Goal: Task Accomplishment & Management: Use online tool/utility

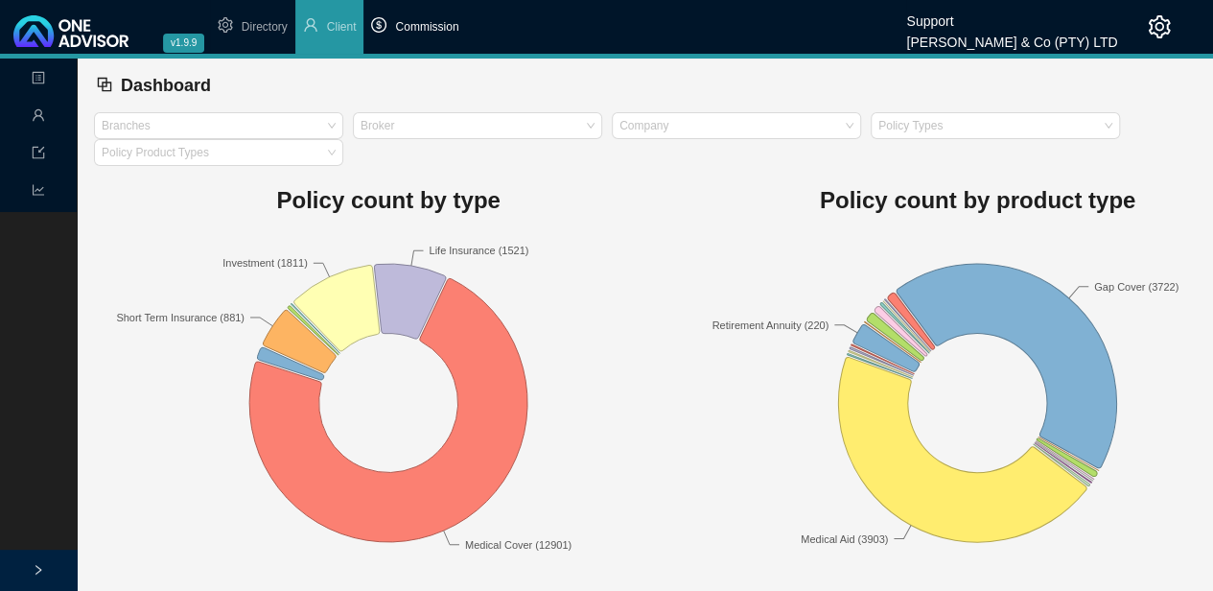
click at [428, 24] on span "Commission" at bounding box center [426, 26] width 63 height 13
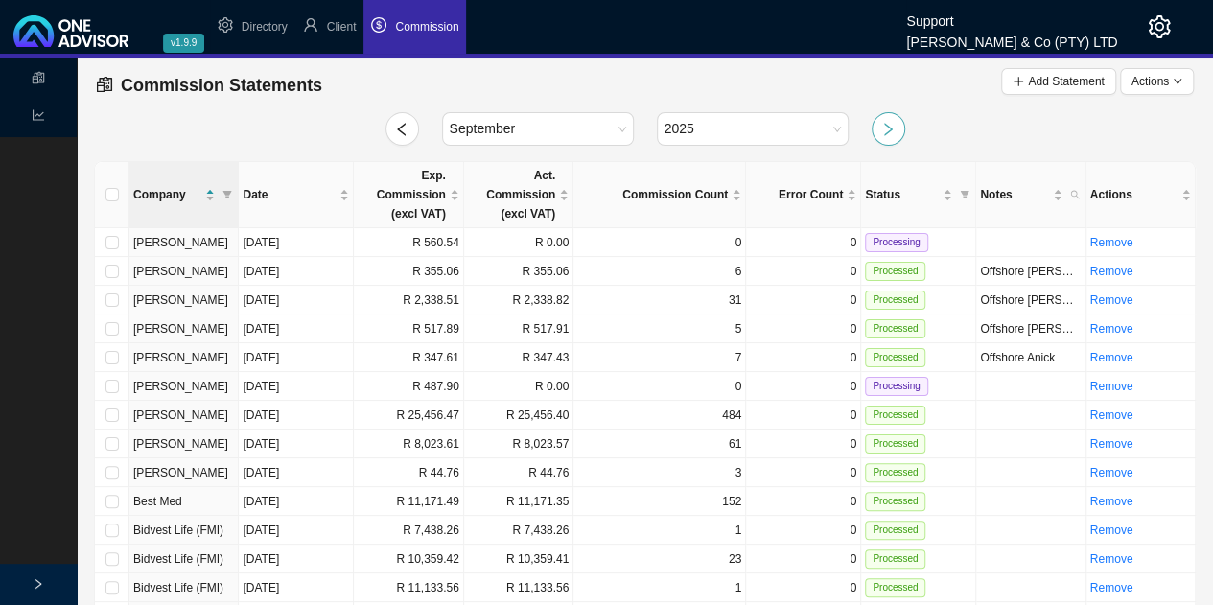
click at [890, 125] on icon "right" at bounding box center [887, 129] width 15 height 15
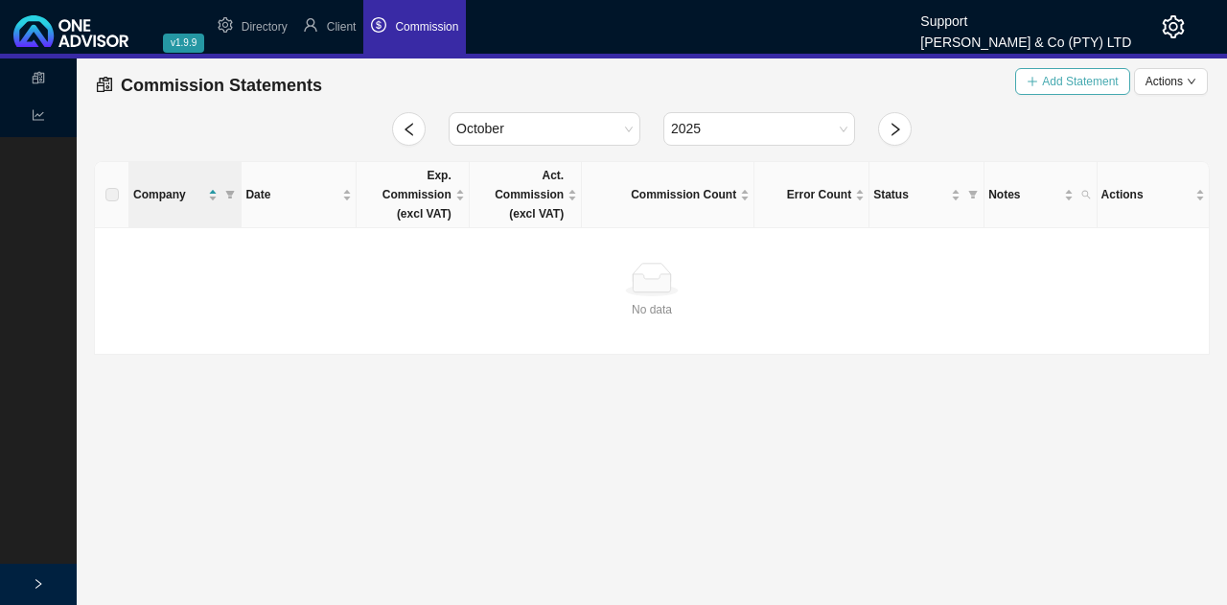
click at [1079, 82] on span "Add Statement" at bounding box center [1080, 81] width 76 height 19
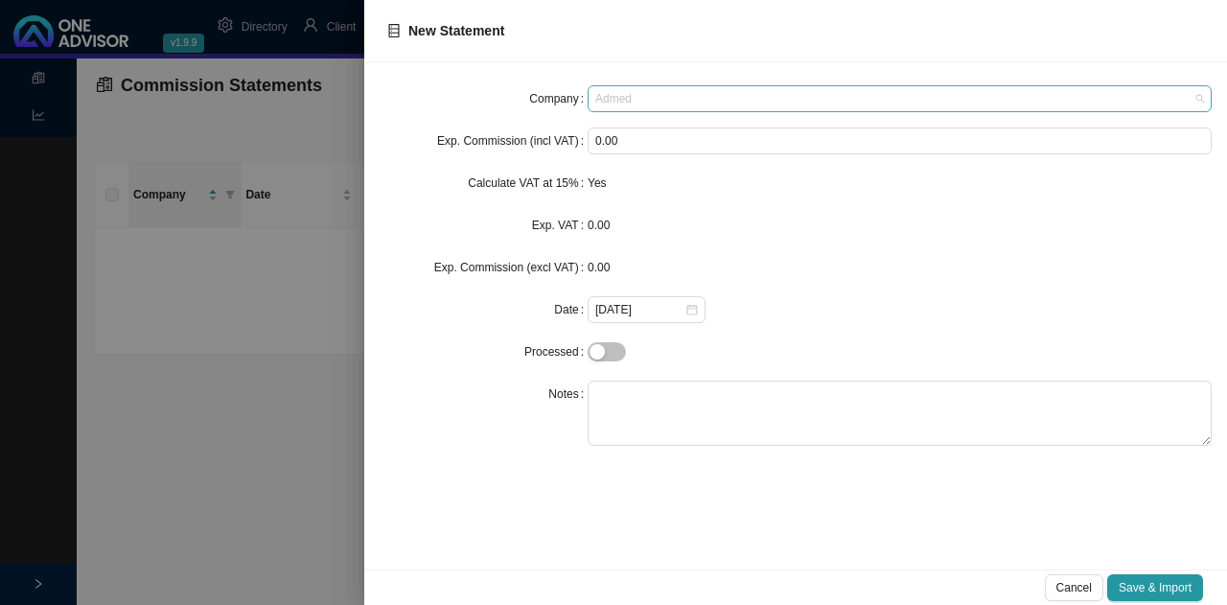
click at [704, 99] on span "Admed" at bounding box center [899, 98] width 609 height 25
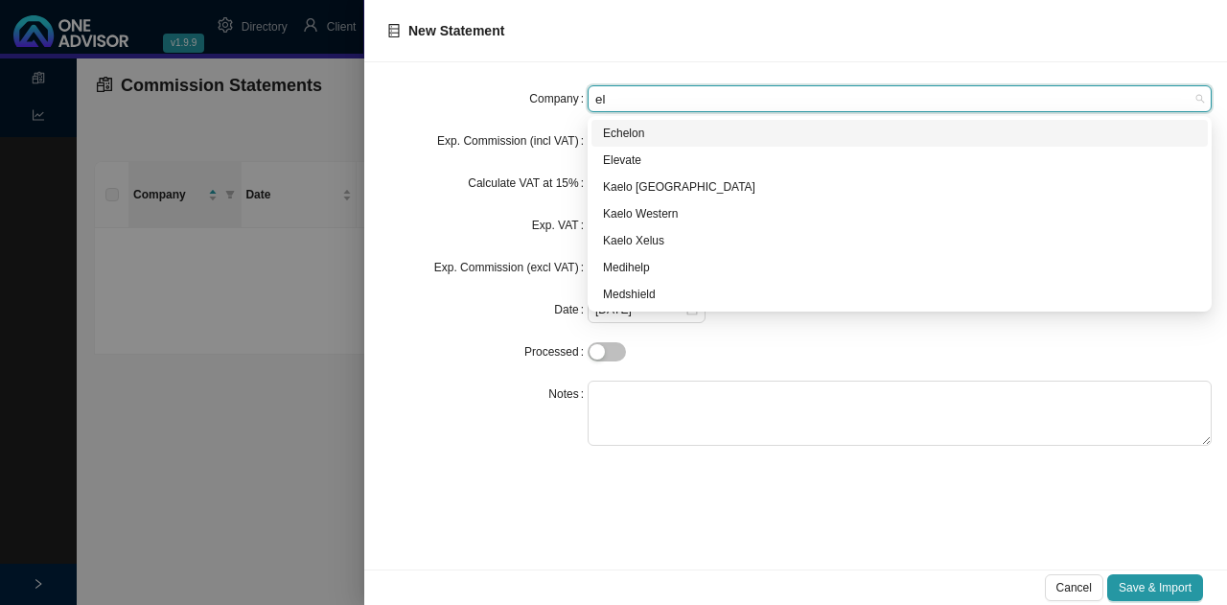
type input "ele"
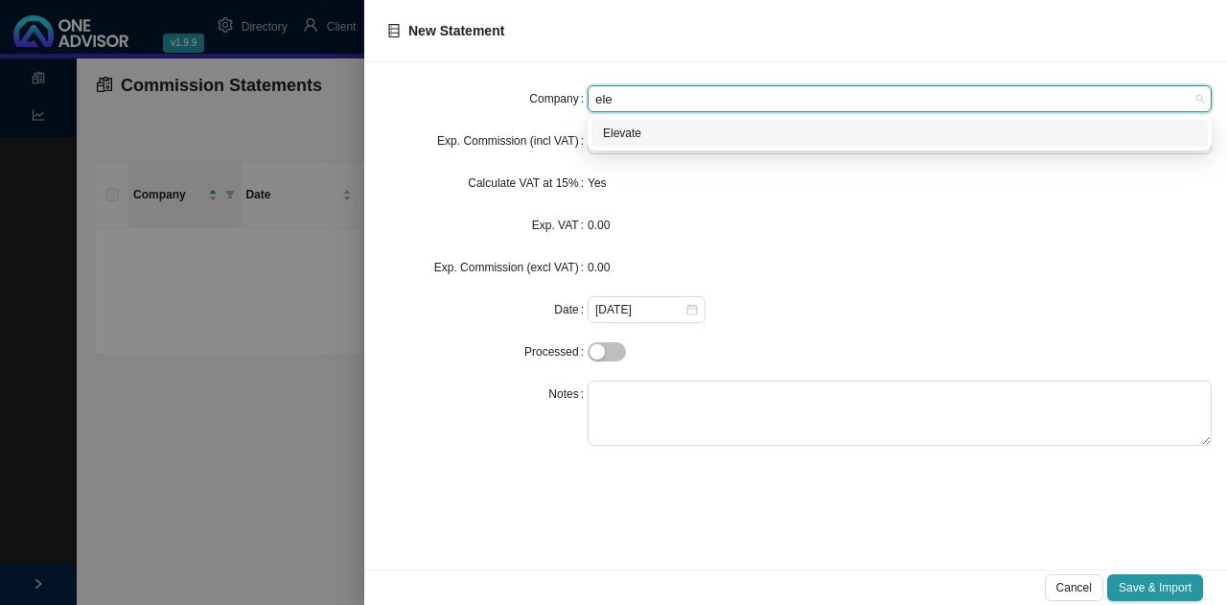
click at [681, 129] on div "Elevate" at bounding box center [899, 133] width 593 height 19
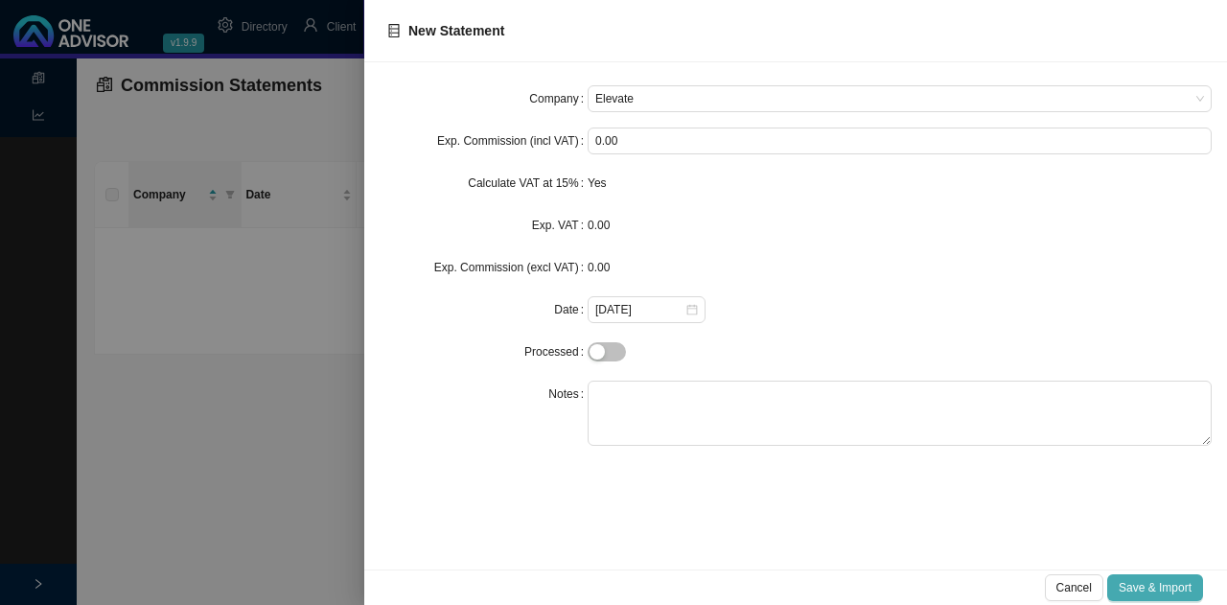
click at [1164, 592] on span "Save & Import" at bounding box center [1155, 587] width 73 height 19
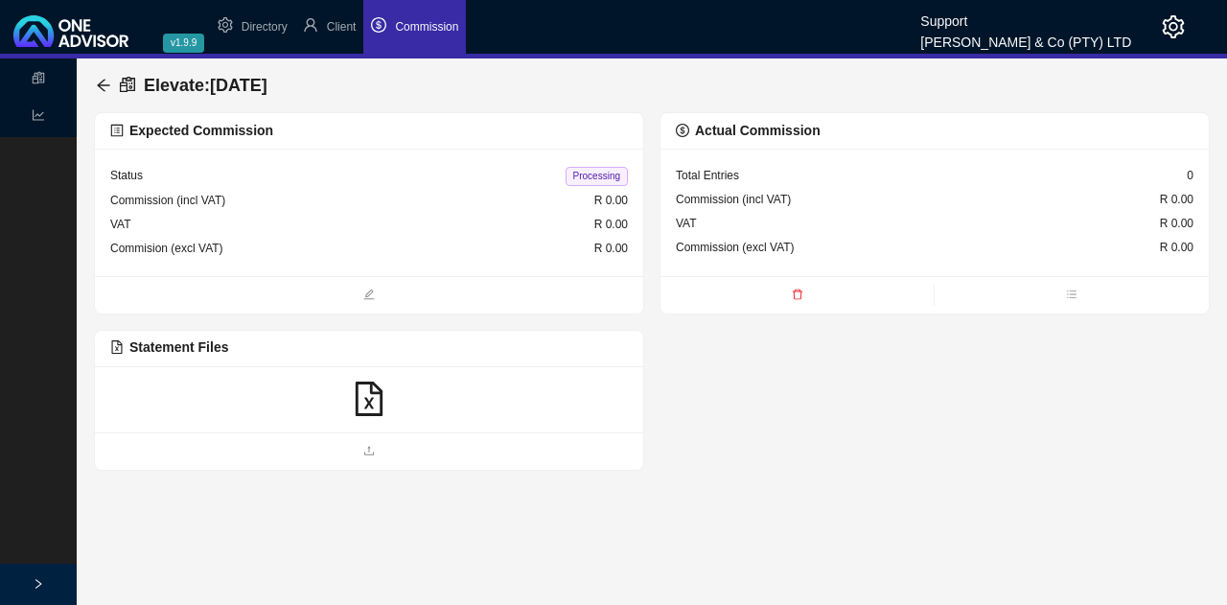
click at [391, 385] on div at bounding box center [369, 400] width 518 height 36
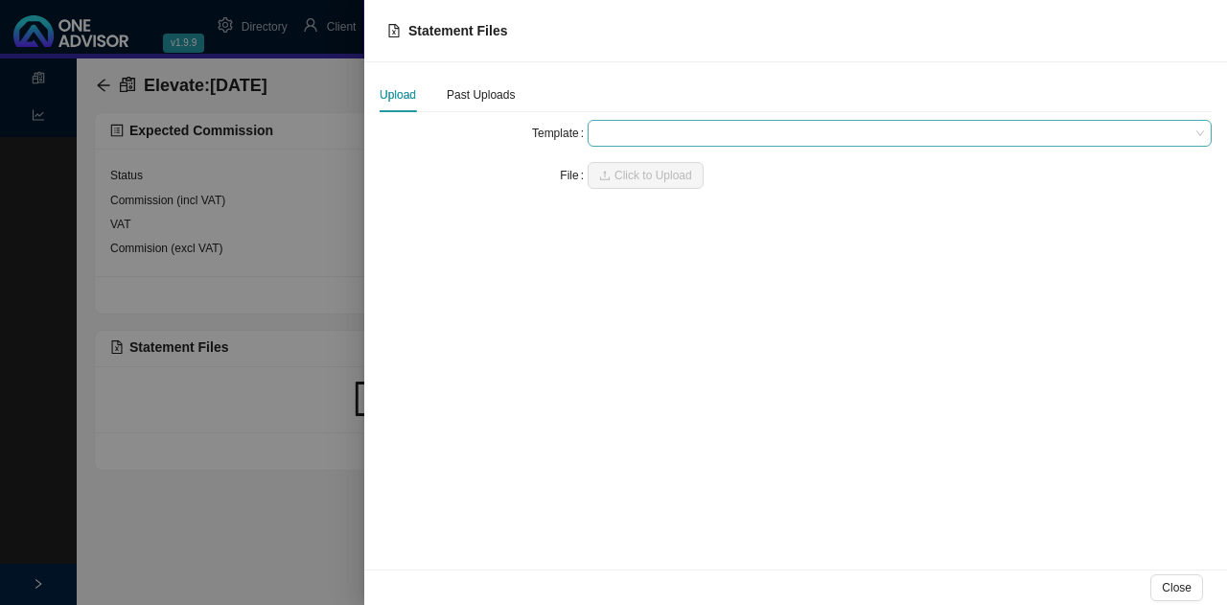
click at [666, 131] on span at bounding box center [899, 133] width 609 height 25
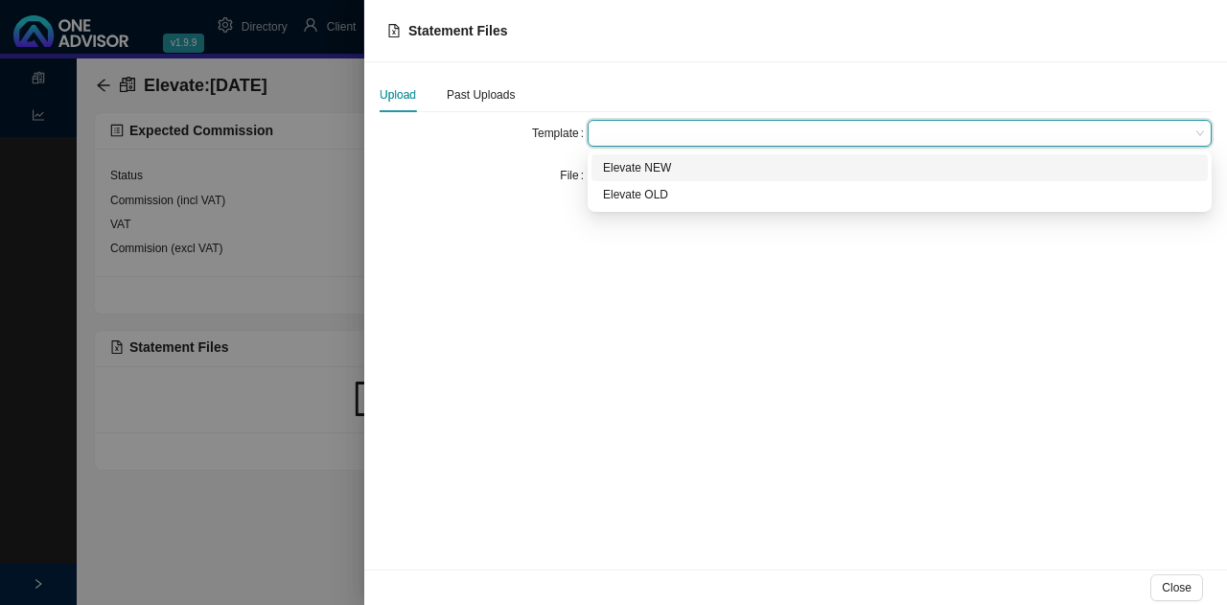
click at [673, 165] on div "Elevate NEW" at bounding box center [899, 167] width 593 height 19
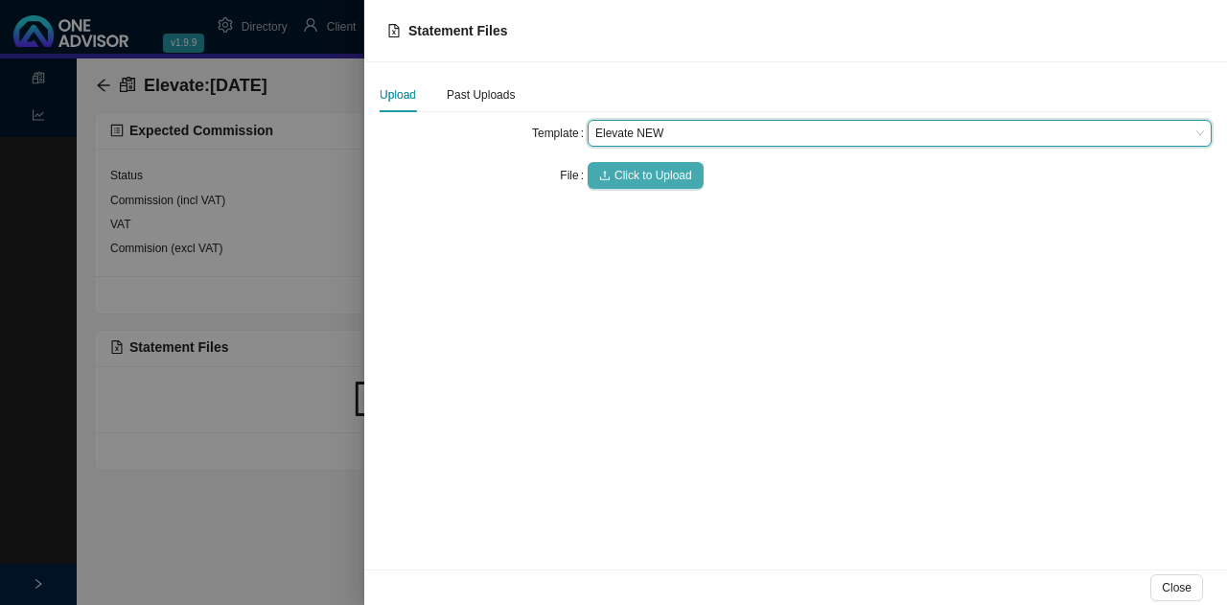
click at [669, 177] on span "Click to Upload" at bounding box center [654, 175] width 78 height 19
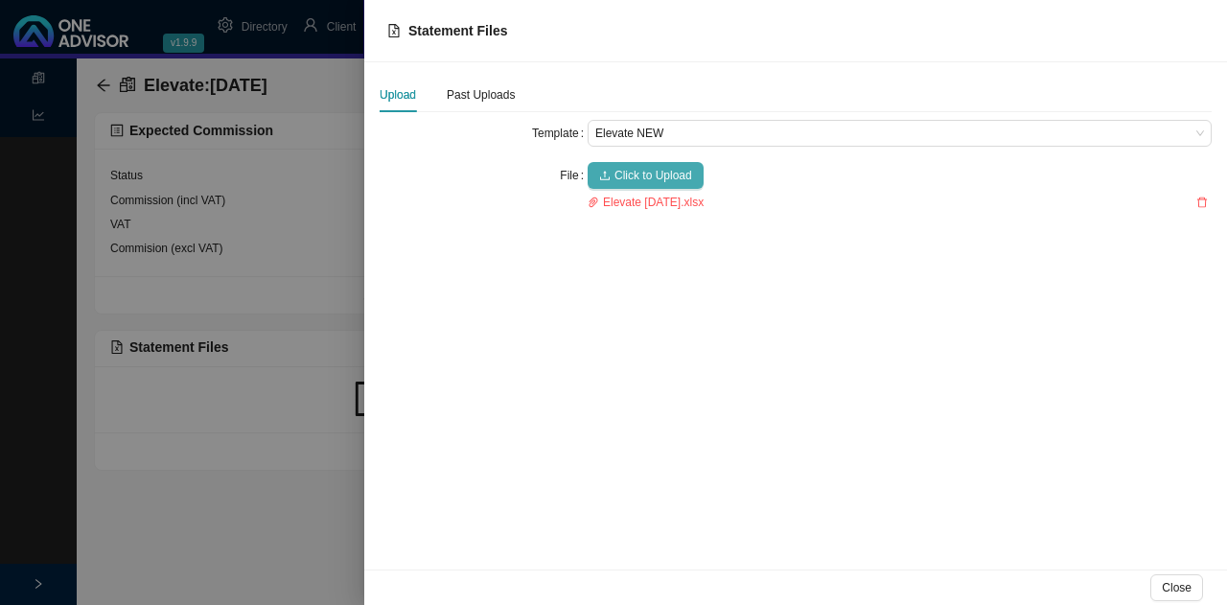
click at [665, 174] on span "Click to Upload" at bounding box center [654, 175] width 78 height 19
click at [313, 231] on div at bounding box center [613, 302] width 1227 height 605
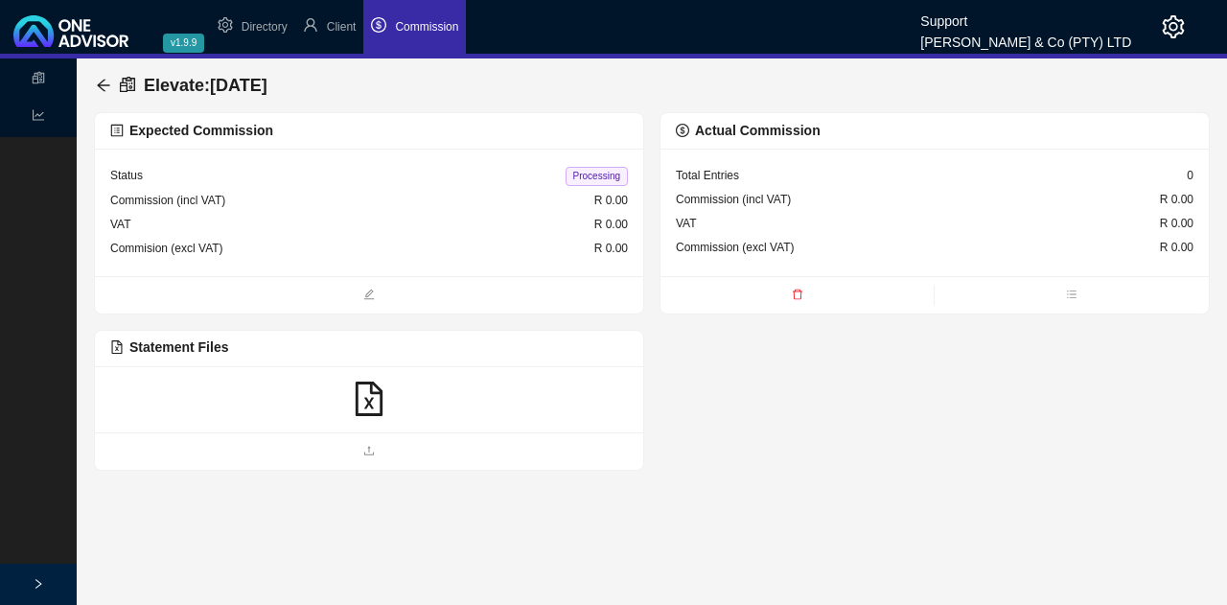
click at [798, 291] on icon "delete" at bounding box center [798, 295] width 12 height 12
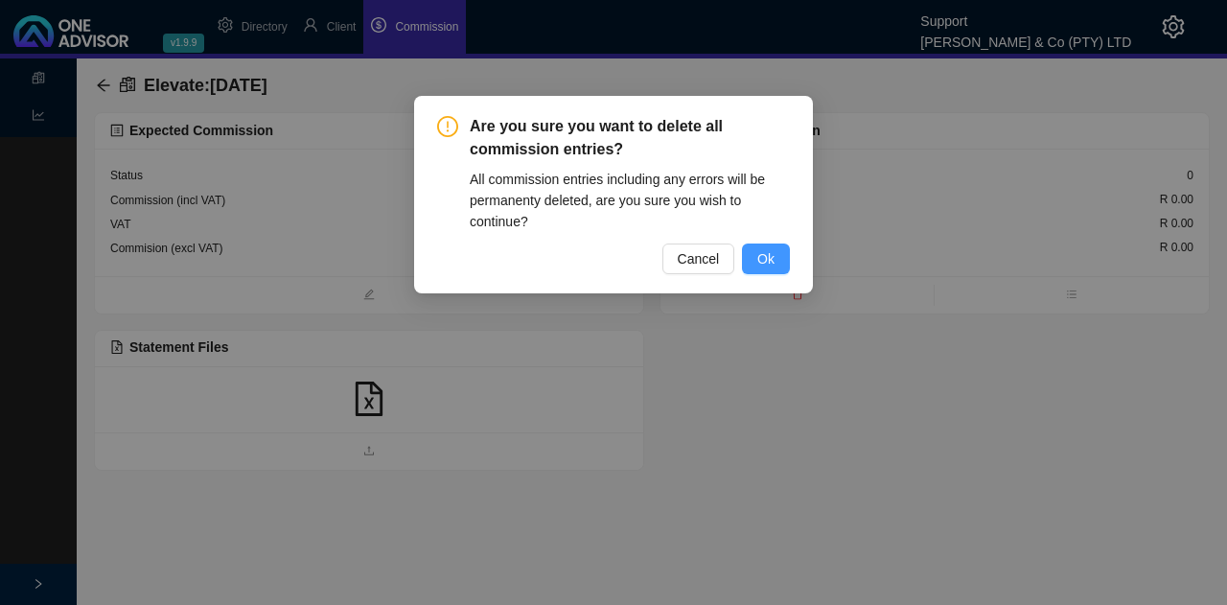
click at [763, 258] on span "Ok" at bounding box center [765, 258] width 17 height 21
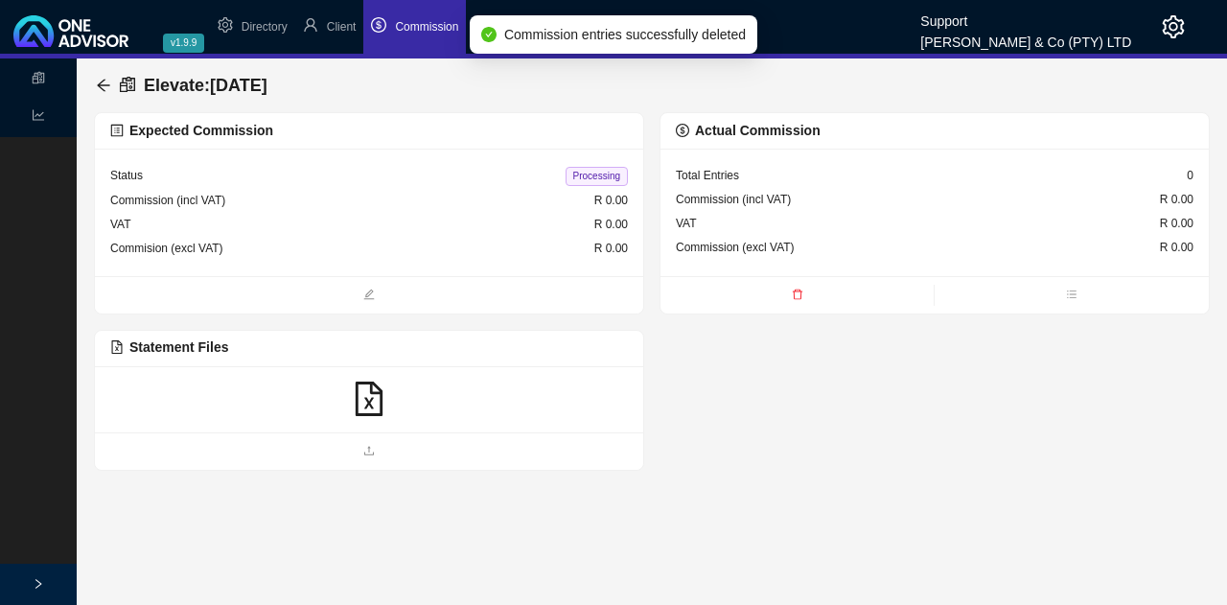
click at [383, 393] on icon "file-excel" at bounding box center [369, 399] width 35 height 35
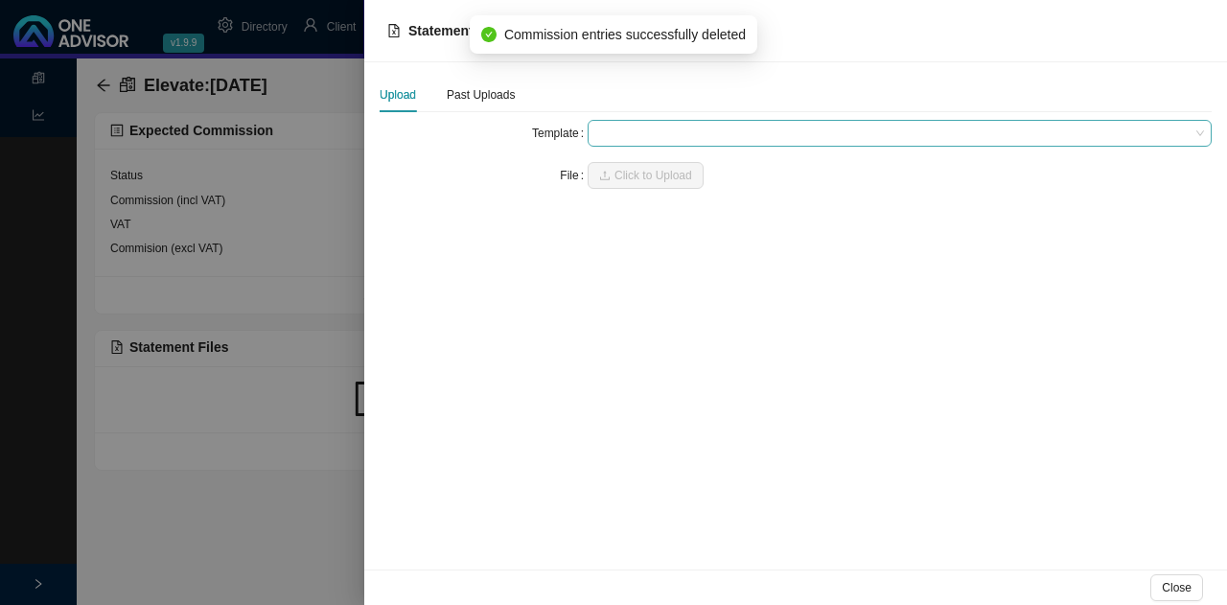
click at [658, 126] on span at bounding box center [899, 133] width 609 height 25
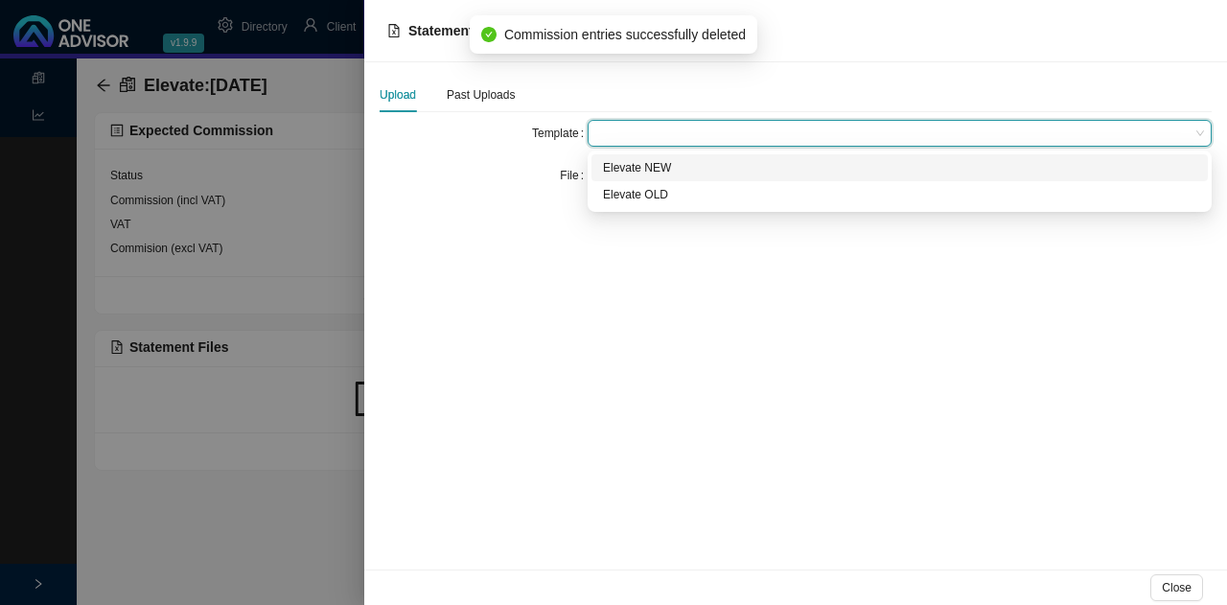
click at [675, 163] on div "Elevate NEW" at bounding box center [899, 167] width 593 height 19
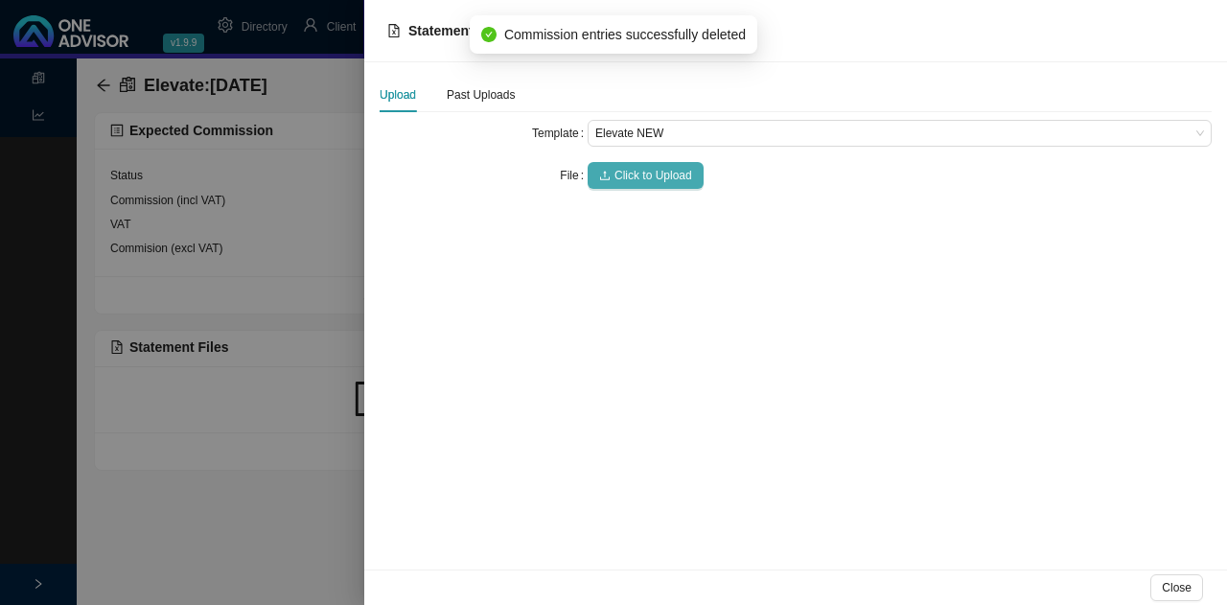
click at [673, 170] on span "Click to Upload" at bounding box center [654, 175] width 78 height 19
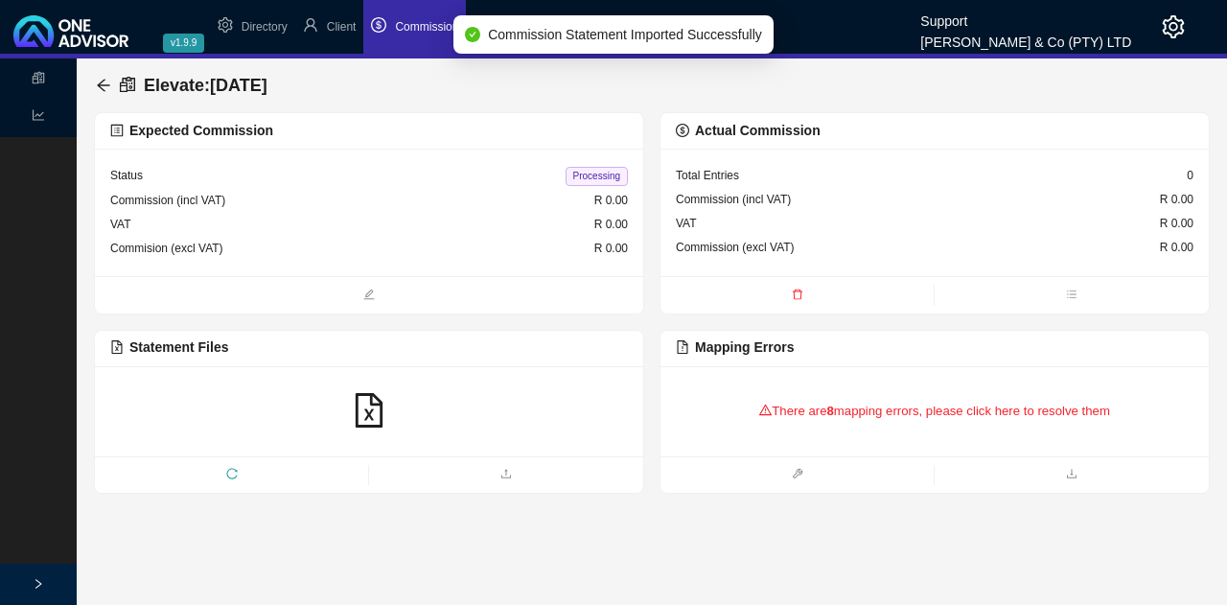
click at [855, 396] on div "There are 8 mapping errors, please click here to resolve them" at bounding box center [935, 411] width 518 height 59
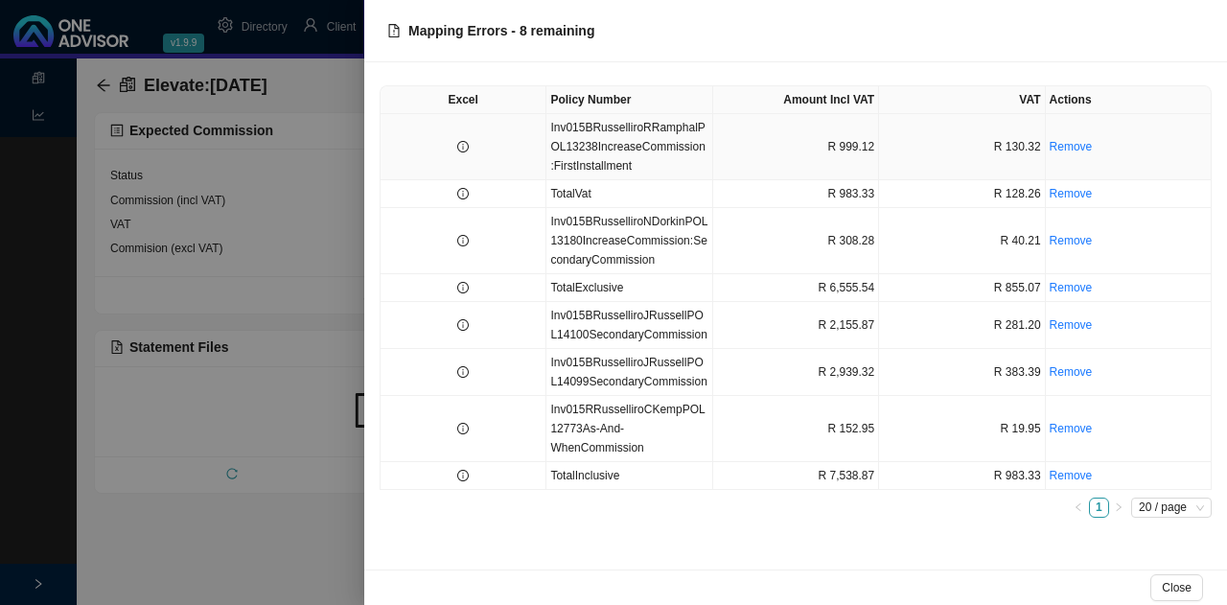
click at [661, 145] on td "Inv015BRusselliroRRamphalPOL13238IncreaseCommission:FirstInstallment" at bounding box center [629, 147] width 166 height 66
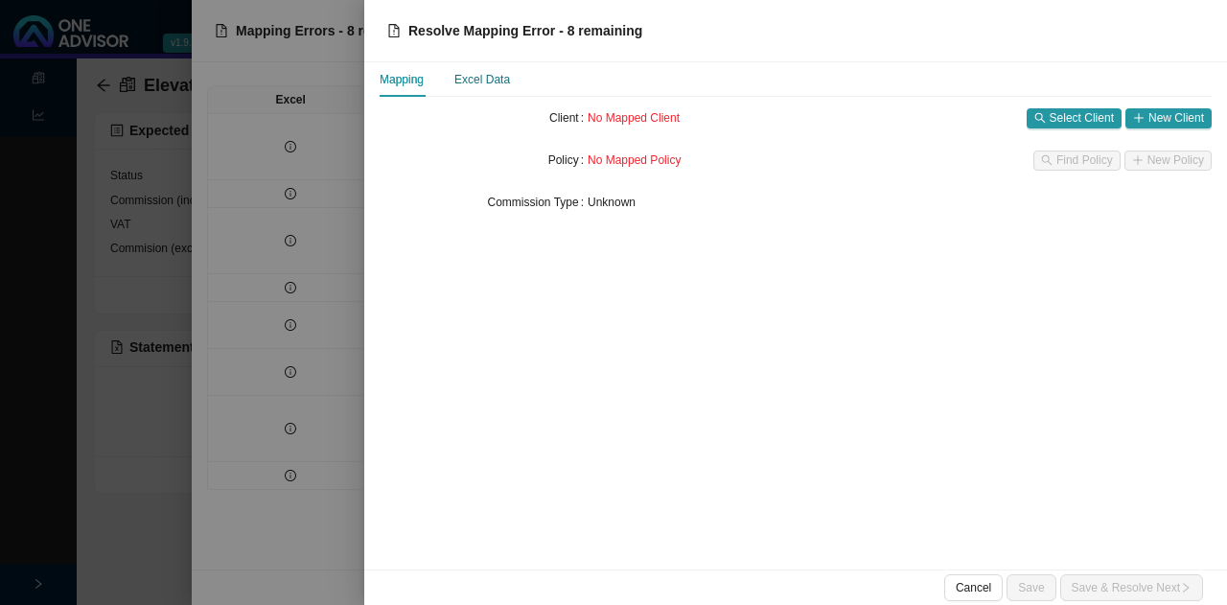
click at [487, 80] on div "Excel Data" at bounding box center [482, 79] width 56 height 19
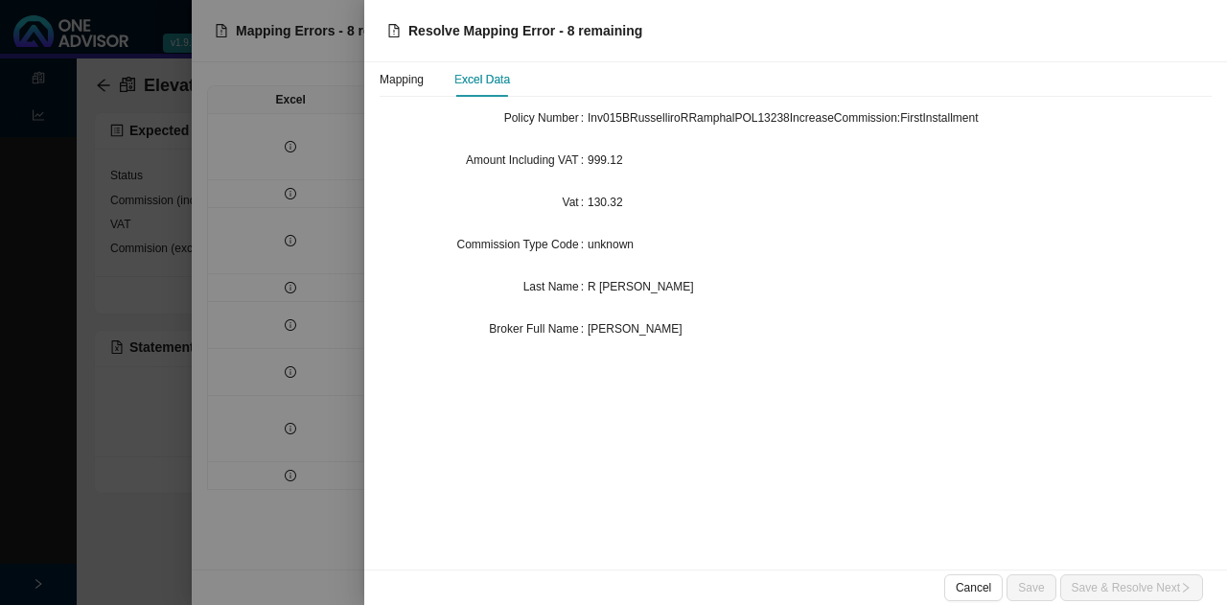
click at [297, 196] on div at bounding box center [613, 302] width 1227 height 605
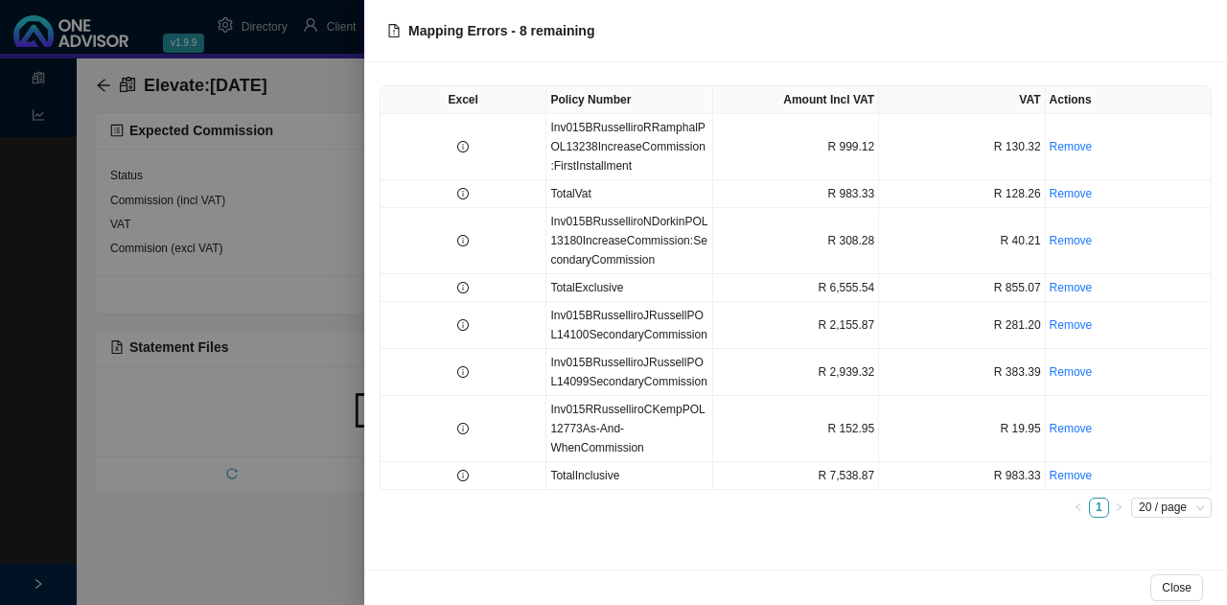
click at [252, 196] on div at bounding box center [613, 302] width 1227 height 605
